Goal: Find contact information: Find contact information

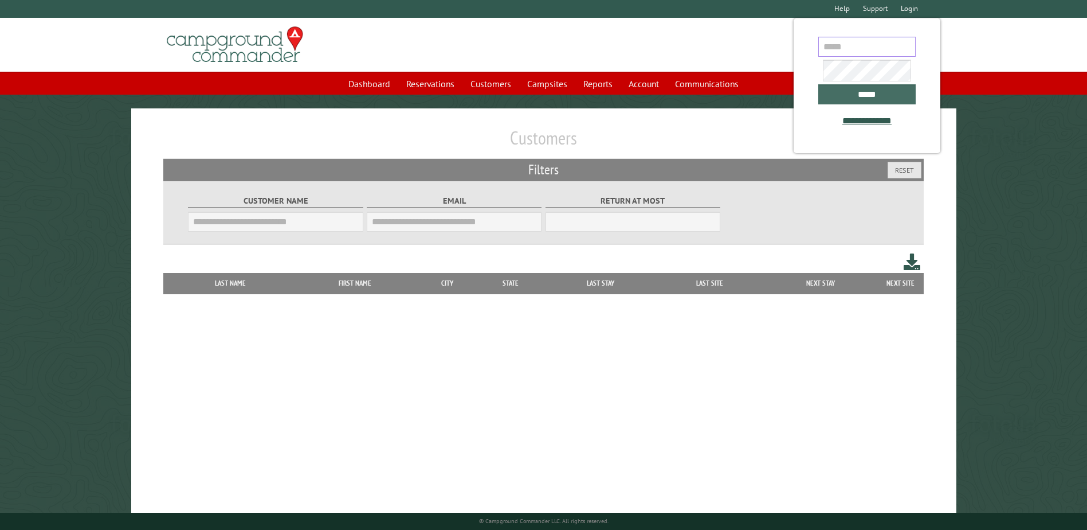
type input "**********"
click at [892, 92] on input "*****" at bounding box center [866, 94] width 97 height 20
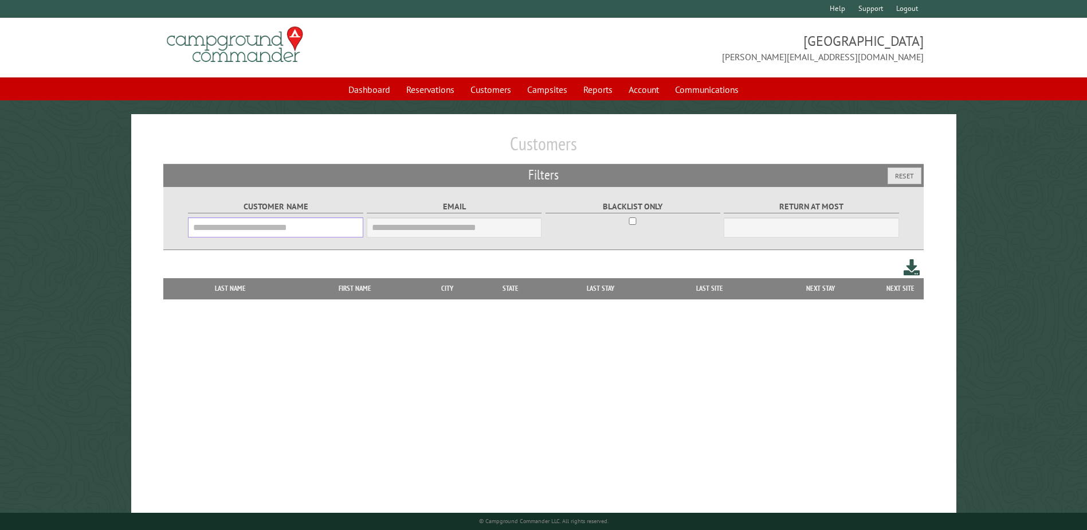
click at [217, 222] on input "Customer Name" at bounding box center [275, 227] width 175 height 20
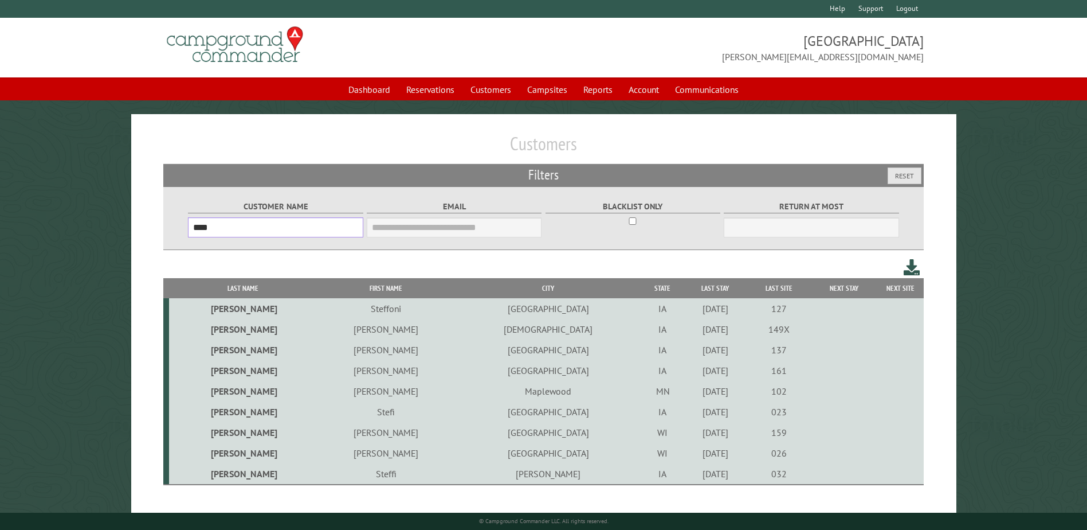
type input "****"
click at [363, 328] on td "[PERSON_NAME]" at bounding box center [385, 329] width 138 height 21
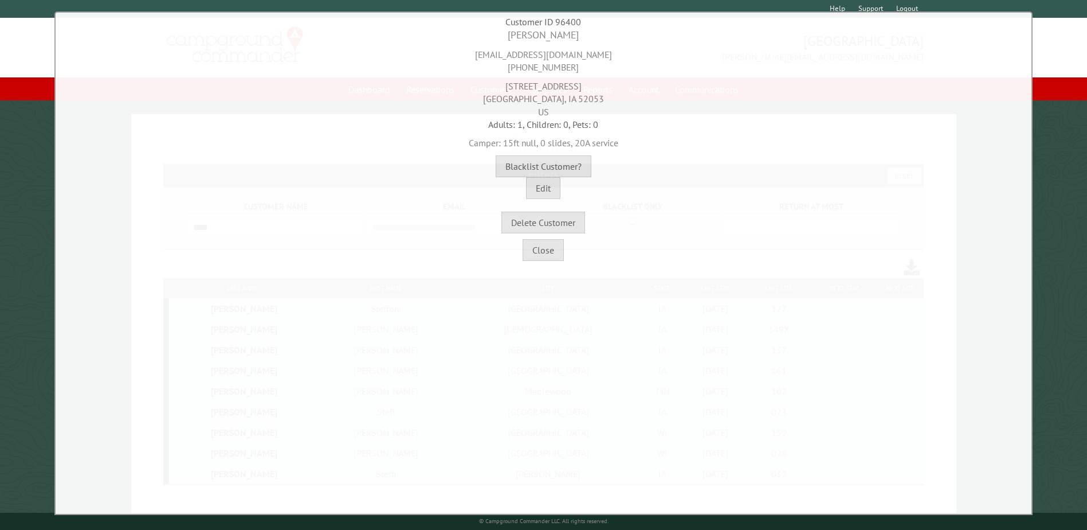
drag, startPoint x: 577, startPoint y: 66, endPoint x: 509, endPoint y: 66, distance: 68.2
click at [509, 66] on div "[EMAIL_ADDRESS][DOMAIN_NAME] [PHONE_NUMBER]" at bounding box center [543, 58] width 970 height 32
copy div "[PHONE_NUMBER]"
drag, startPoint x: 549, startPoint y: 83, endPoint x: 519, endPoint y: 84, distance: 30.4
click at [519, 84] on div "[STREET_ADDRESS]" at bounding box center [543, 96] width 970 height 44
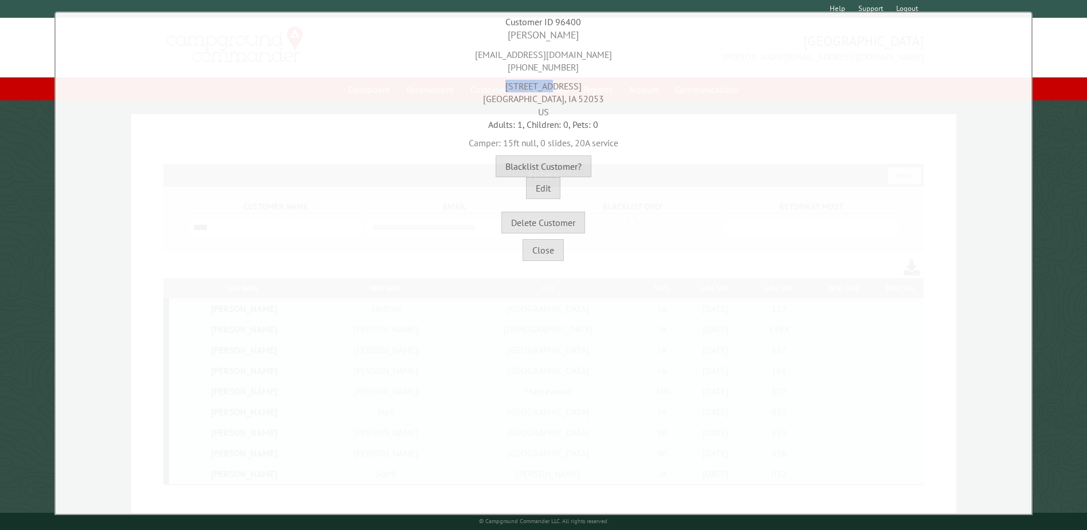
copy div "[STREET_ADDRESS]"
drag, startPoint x: 550, startPoint y: 100, endPoint x: 501, endPoint y: 100, distance: 49.3
click at [501, 100] on div "[STREET_ADDRESS]" at bounding box center [543, 96] width 970 height 44
copy div "[DEMOGRAPHIC_DATA],"
drag, startPoint x: 592, startPoint y: 99, endPoint x: 564, endPoint y: 99, distance: 27.5
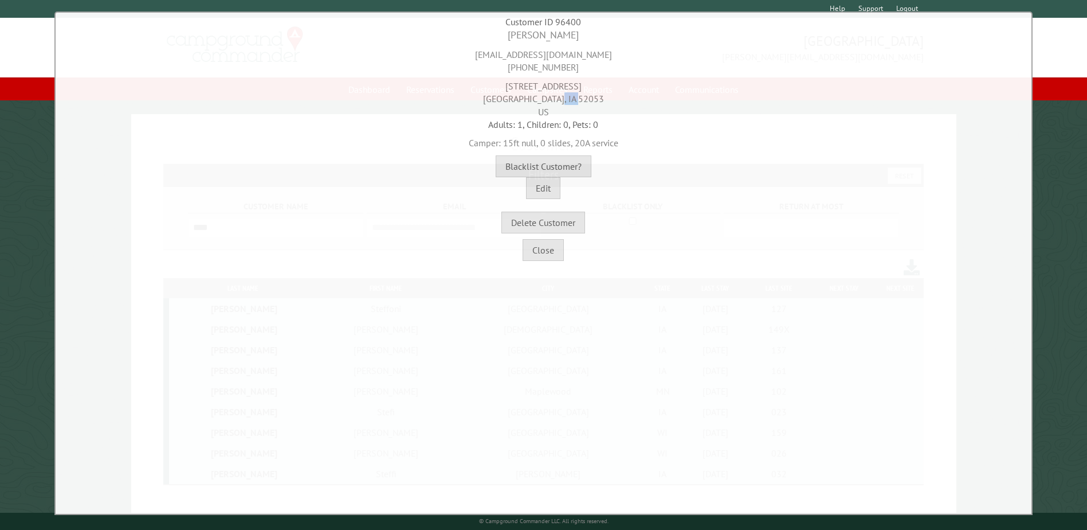
click at [564, 99] on div "[STREET_ADDRESS]" at bounding box center [543, 96] width 970 height 44
copy div "52053"
